Goal: Find specific page/section

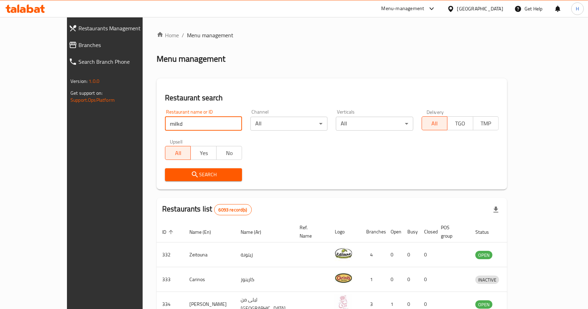
type input "milkd"
click button "Search" at bounding box center [203, 174] width 77 height 13
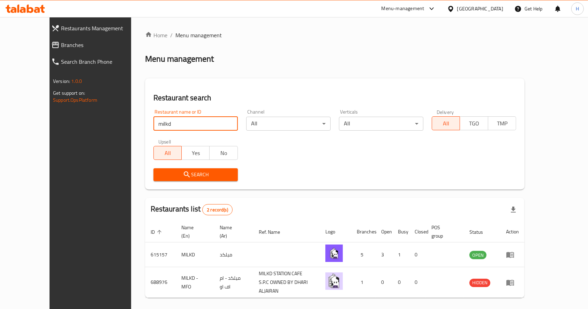
scroll to position [12, 0]
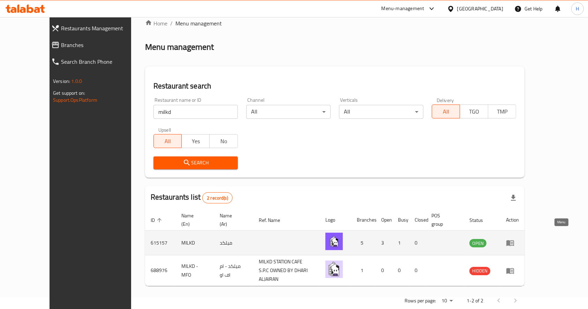
click at [514, 241] on icon "enhanced table" at bounding box center [510, 244] width 8 height 6
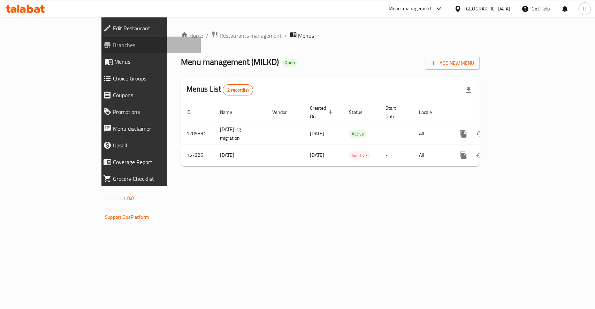
click at [113, 43] on span "Branches" at bounding box center [154, 45] width 82 height 8
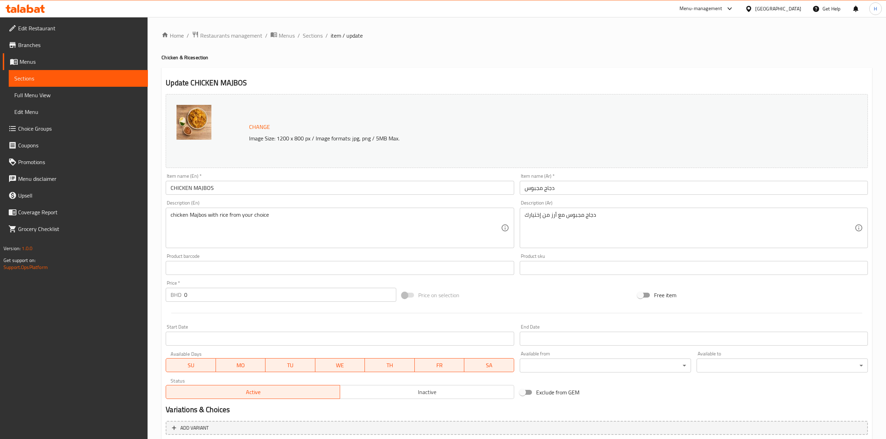
scroll to position [77, 0]
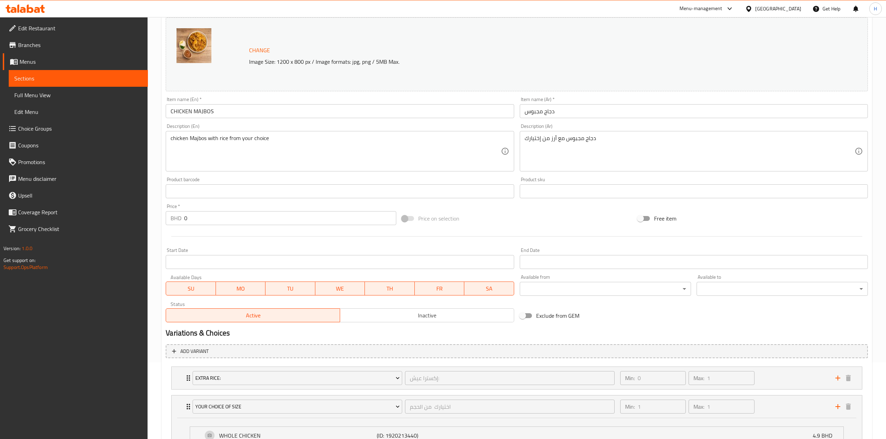
click at [38, 11] on icon at bounding box center [37, 10] width 6 height 6
